Goal: Transaction & Acquisition: Purchase product/service

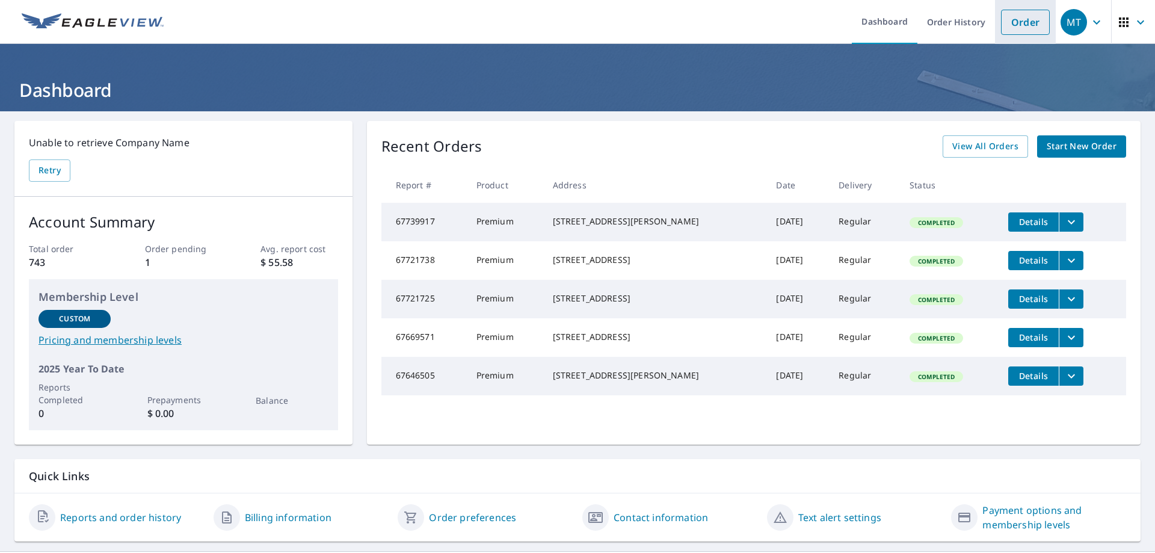
click at [1023, 25] on link "Order" at bounding box center [1025, 22] width 49 height 25
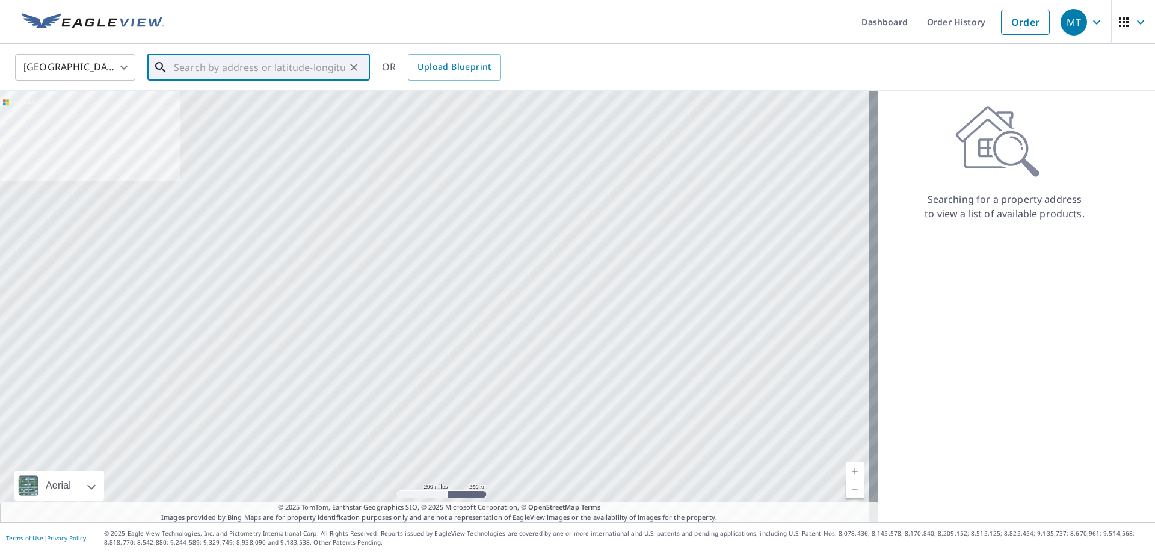
click at [222, 72] on input "text" at bounding box center [259, 68] width 171 height 34
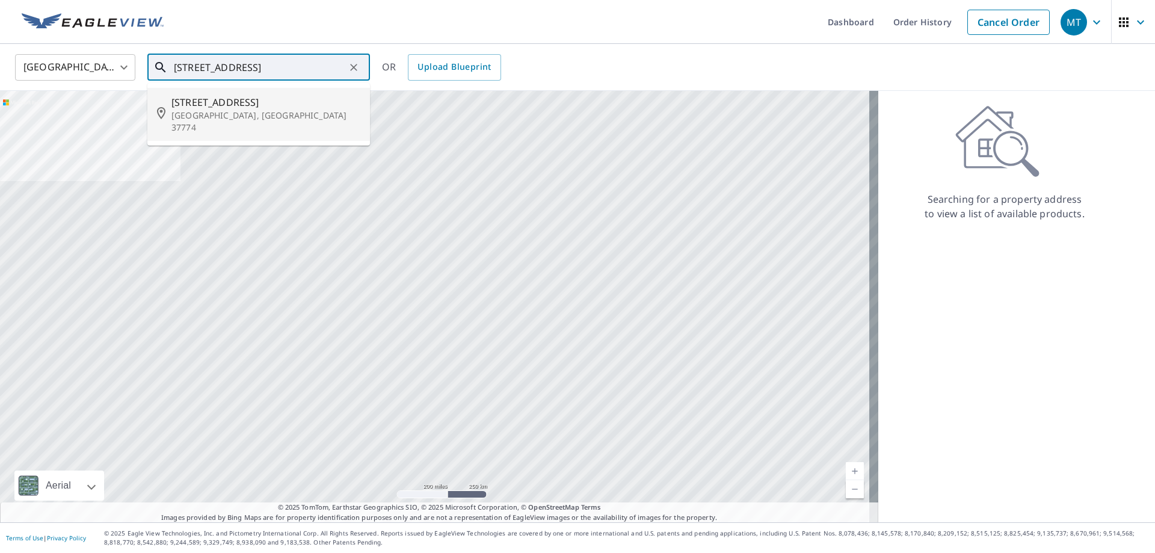
click at [184, 109] on p "[GEOGRAPHIC_DATA], [GEOGRAPHIC_DATA] 37774" at bounding box center [265, 121] width 189 height 24
type input "[STREET_ADDRESS][PERSON_NAME]"
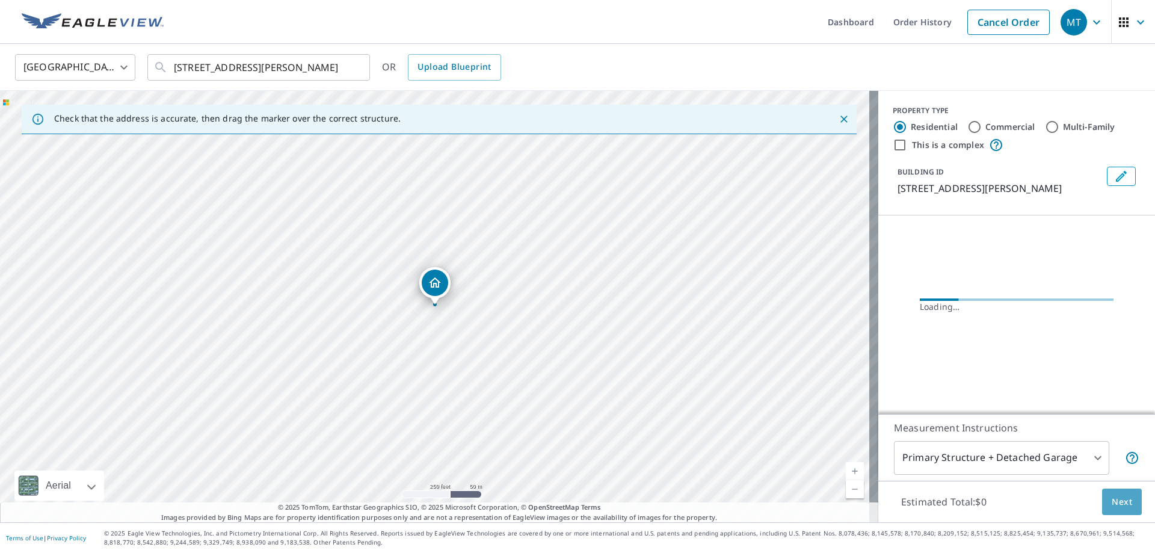
click at [1112, 498] on span "Next" at bounding box center [1122, 501] width 20 height 15
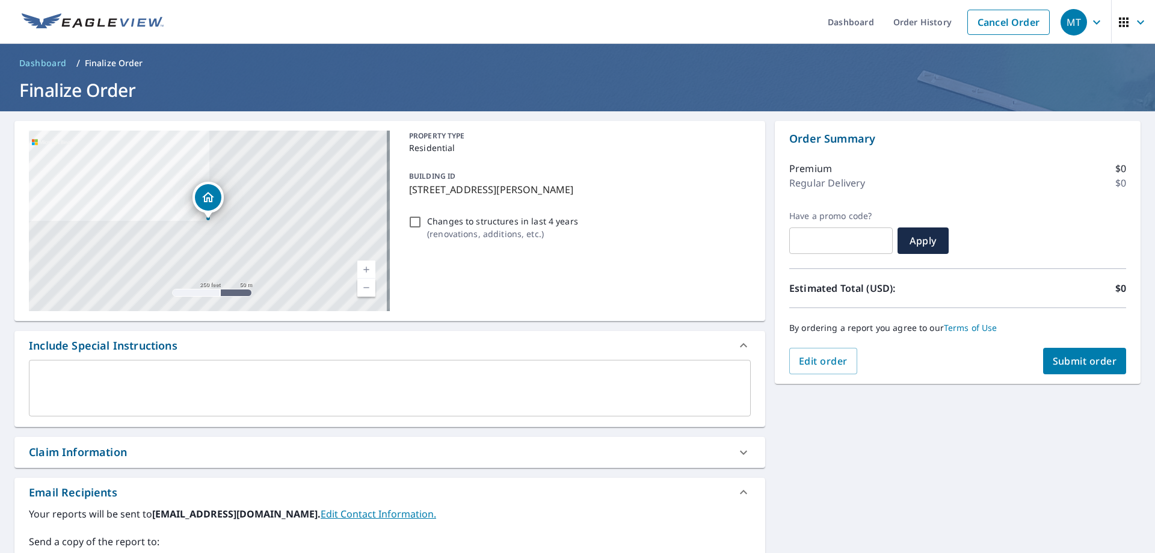
click at [1079, 360] on span "Submit order" at bounding box center [1085, 360] width 64 height 13
